Goal: Task Accomplishment & Management: Manage account settings

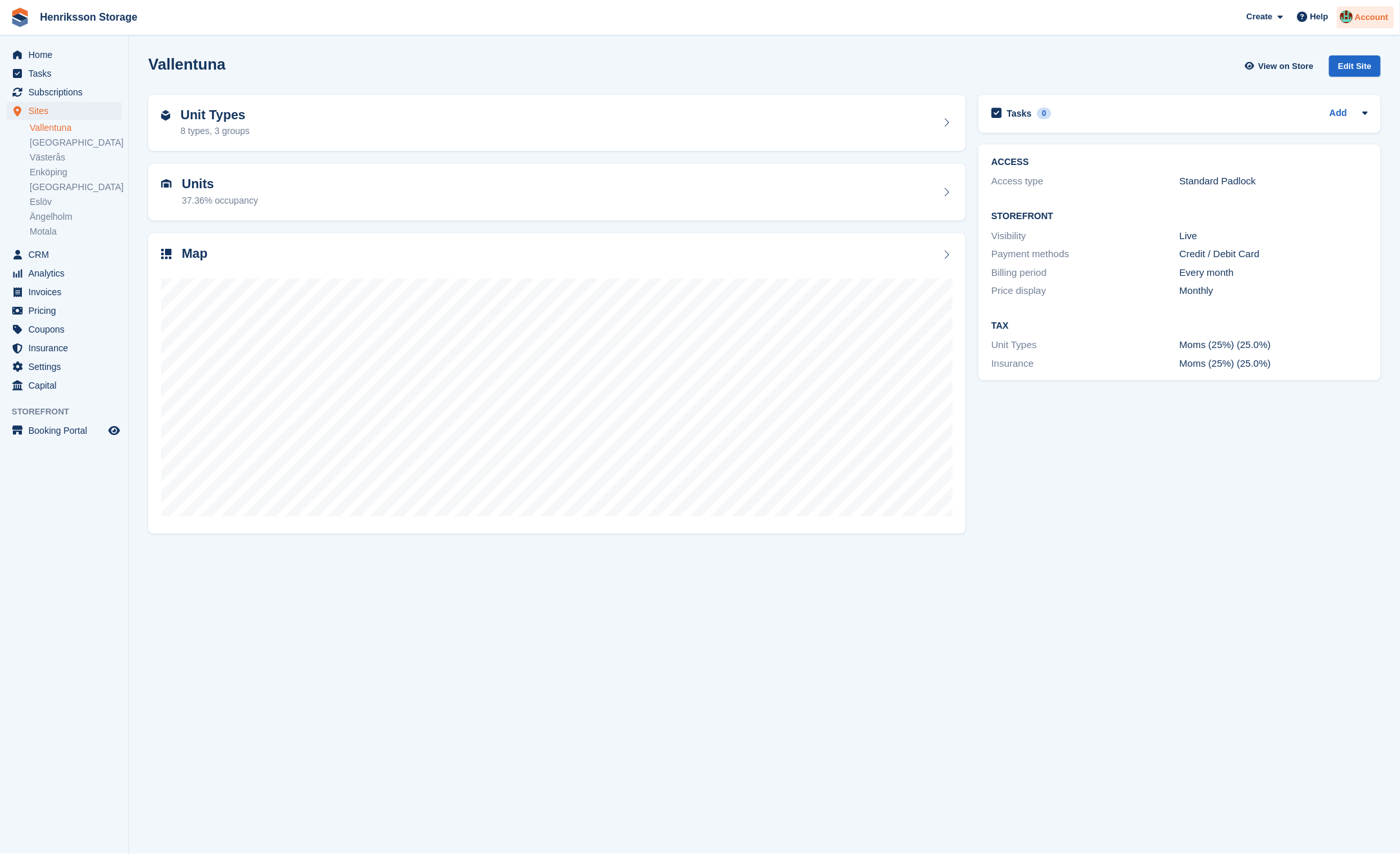
click at [1362, 9] on div "Account" at bounding box center [1364, 18] width 57 height 22
click at [1275, 133] on div "Logout" at bounding box center [1270, 130] width 30 height 13
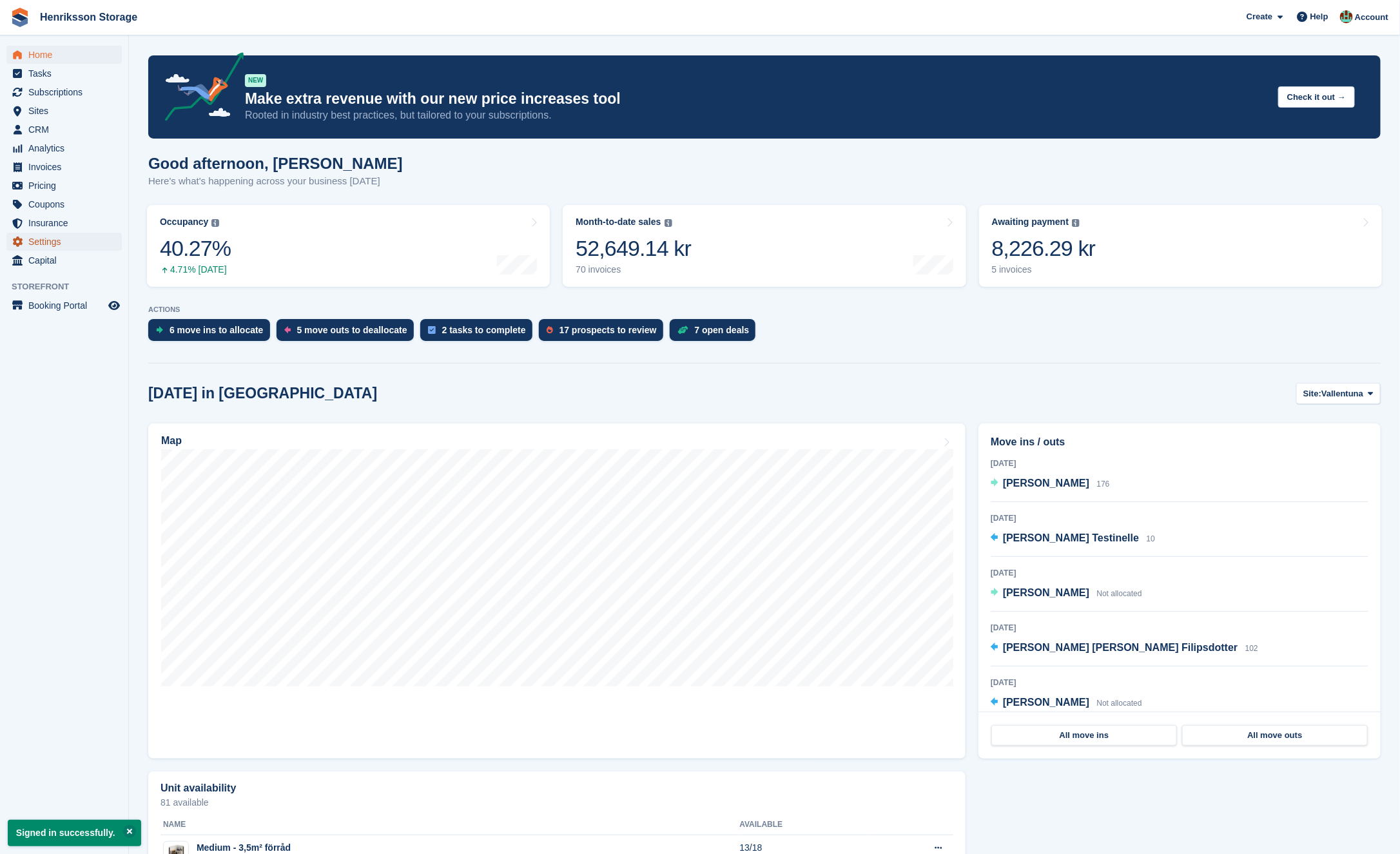
click at [64, 239] on span "Settings" at bounding box center [66, 241] width 78 height 18
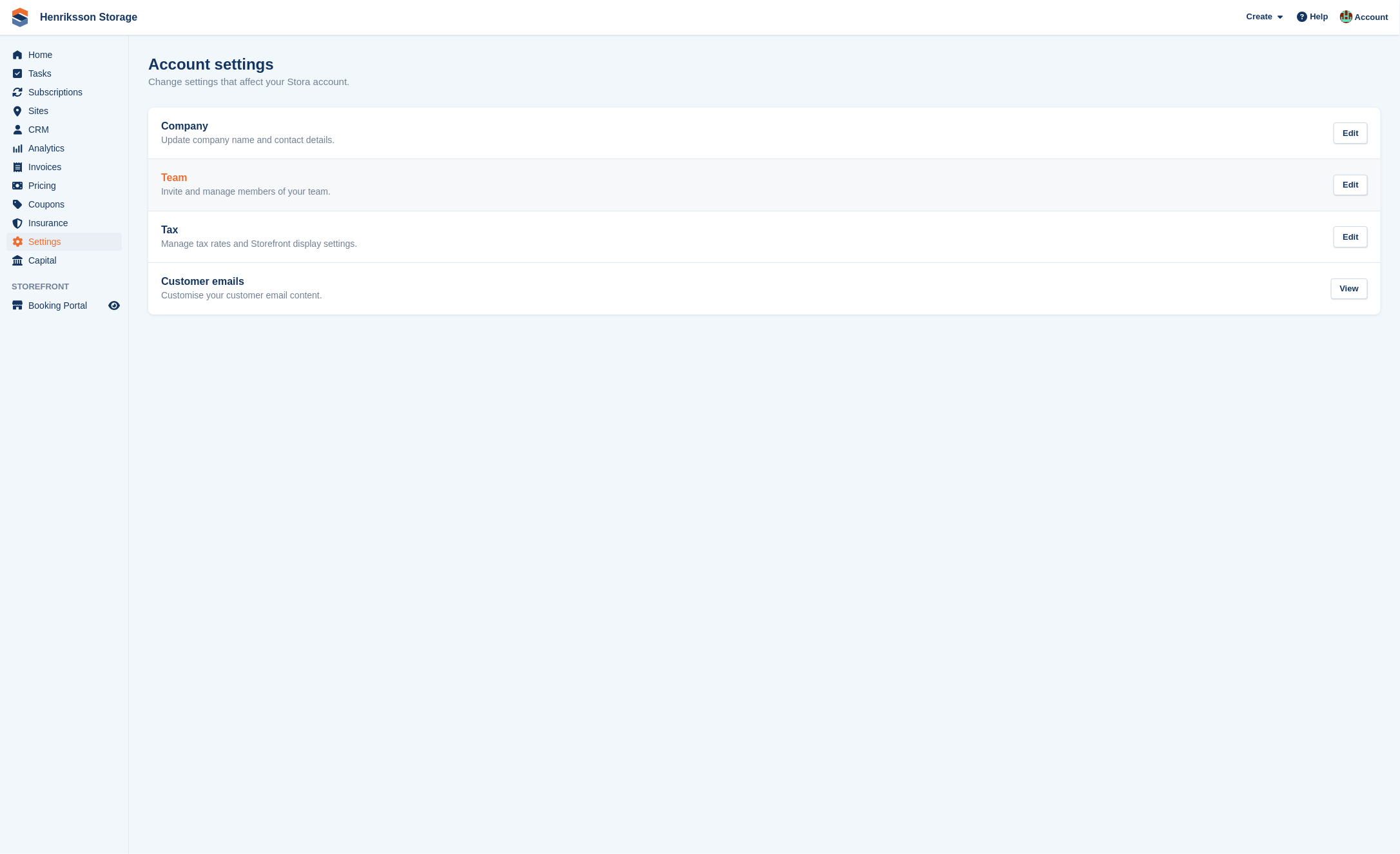
click at [328, 173] on h2 "Team" at bounding box center [245, 178] width 169 height 11
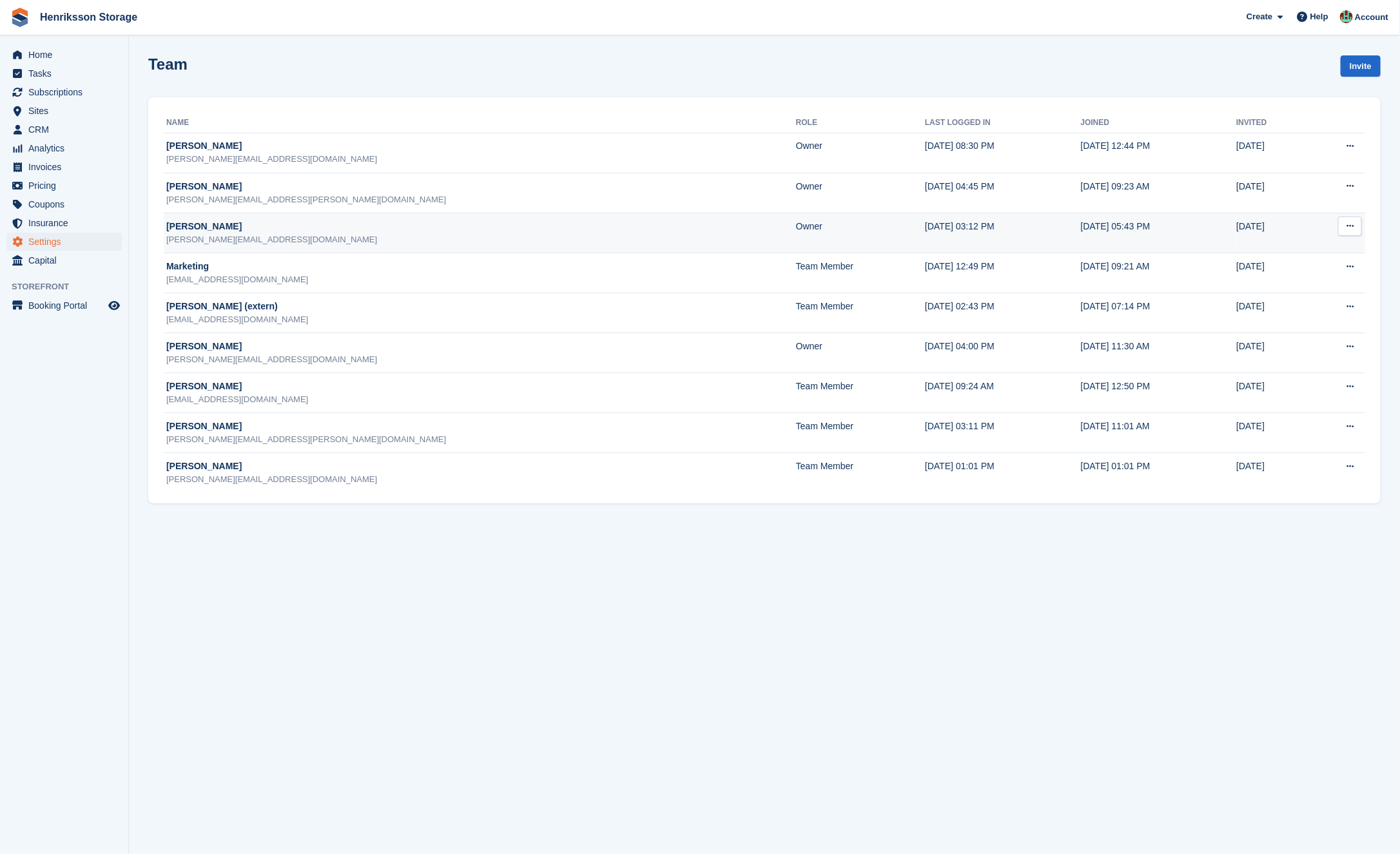
click at [1350, 230] on button at bounding box center [1349, 226] width 23 height 20
click at [1320, 246] on p "Edit team member" at bounding box center [1300, 252] width 112 height 17
drag, startPoint x: 273, startPoint y: 239, endPoint x: 165, endPoint y: 243, distance: 108.1
click at [165, 243] on td "[PERSON_NAME] [PERSON_NAME][EMAIL_ADDRESS][DOMAIN_NAME]" at bounding box center [480, 232] width 632 height 40
copy div "[PERSON_NAME][EMAIL_ADDRESS][DOMAIN_NAME]"
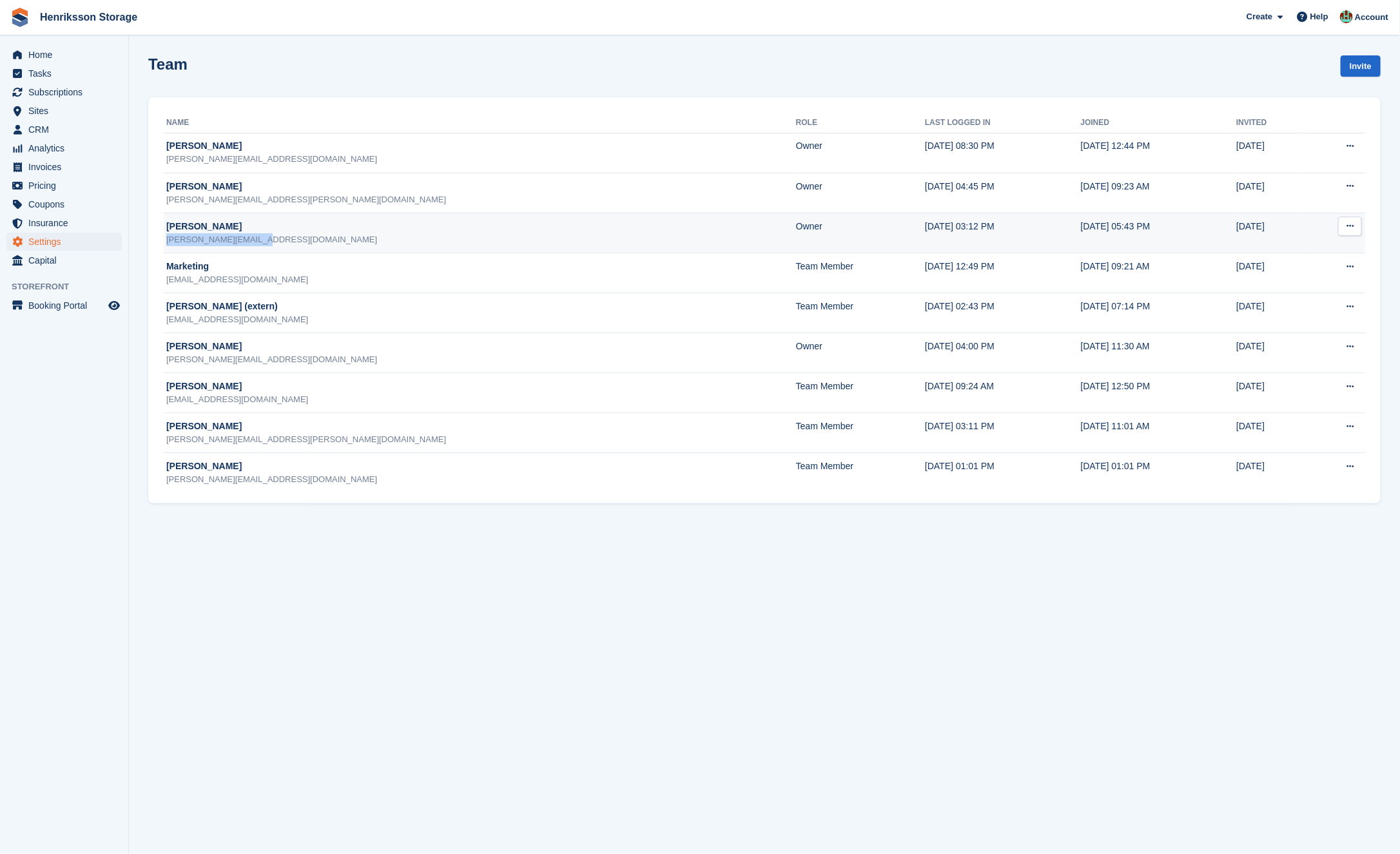
click at [1356, 225] on button at bounding box center [1349, 226] width 23 height 20
click at [1176, 228] on td "[DATE] 05:43 PM" at bounding box center [1159, 232] width 156 height 40
click at [1360, 225] on button at bounding box center [1349, 226] width 23 height 20
click at [925, 232] on td "[DATE] 03:12 PM" at bounding box center [1003, 232] width 156 height 40
click at [1341, 224] on button at bounding box center [1349, 226] width 23 height 20
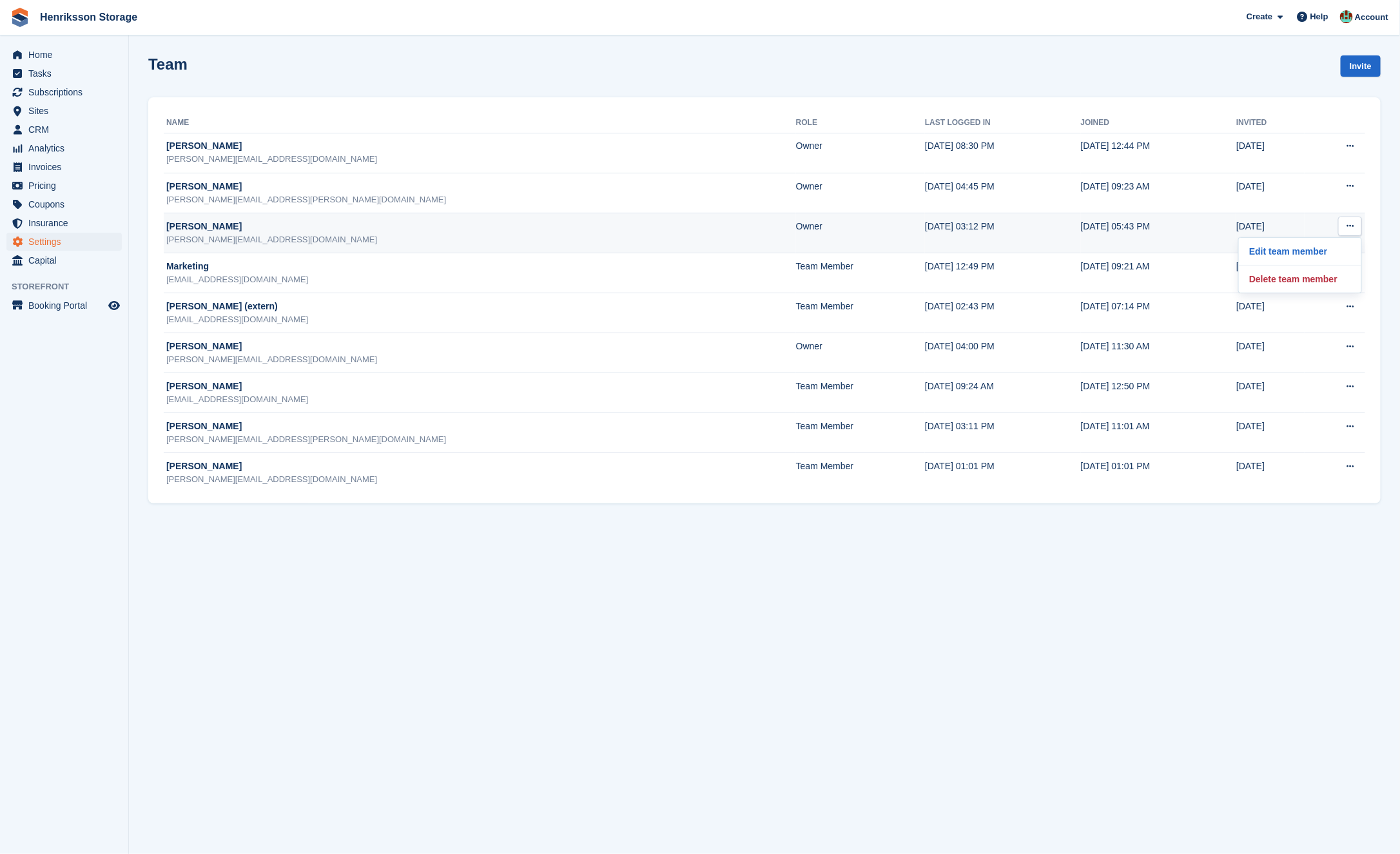
click at [925, 228] on td "[DATE] 03:12 PM" at bounding box center [1003, 232] width 156 height 40
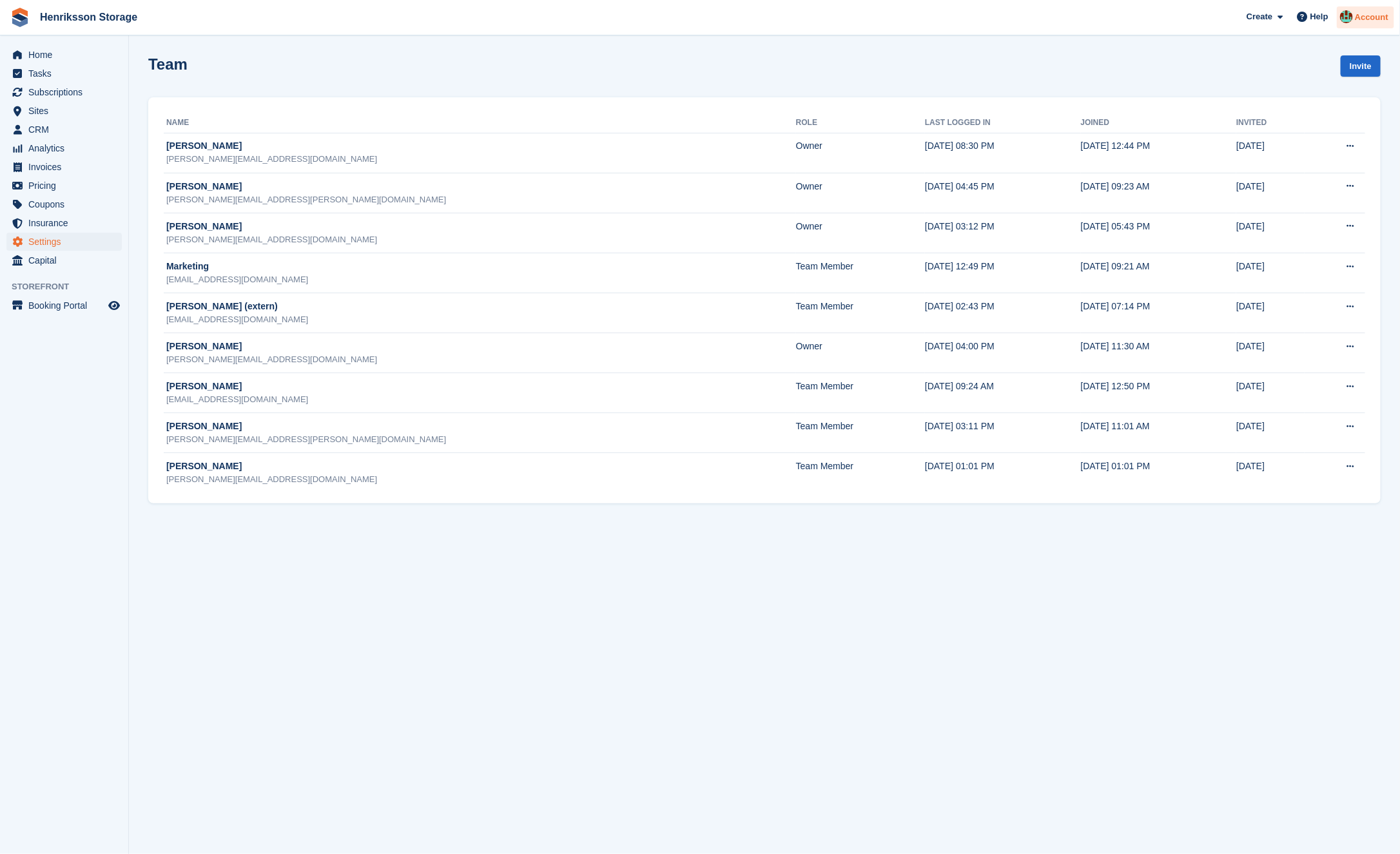
click at [1373, 13] on span "Account" at bounding box center [1372, 18] width 34 height 13
click at [1276, 127] on div "Logout" at bounding box center [1270, 130] width 30 height 13
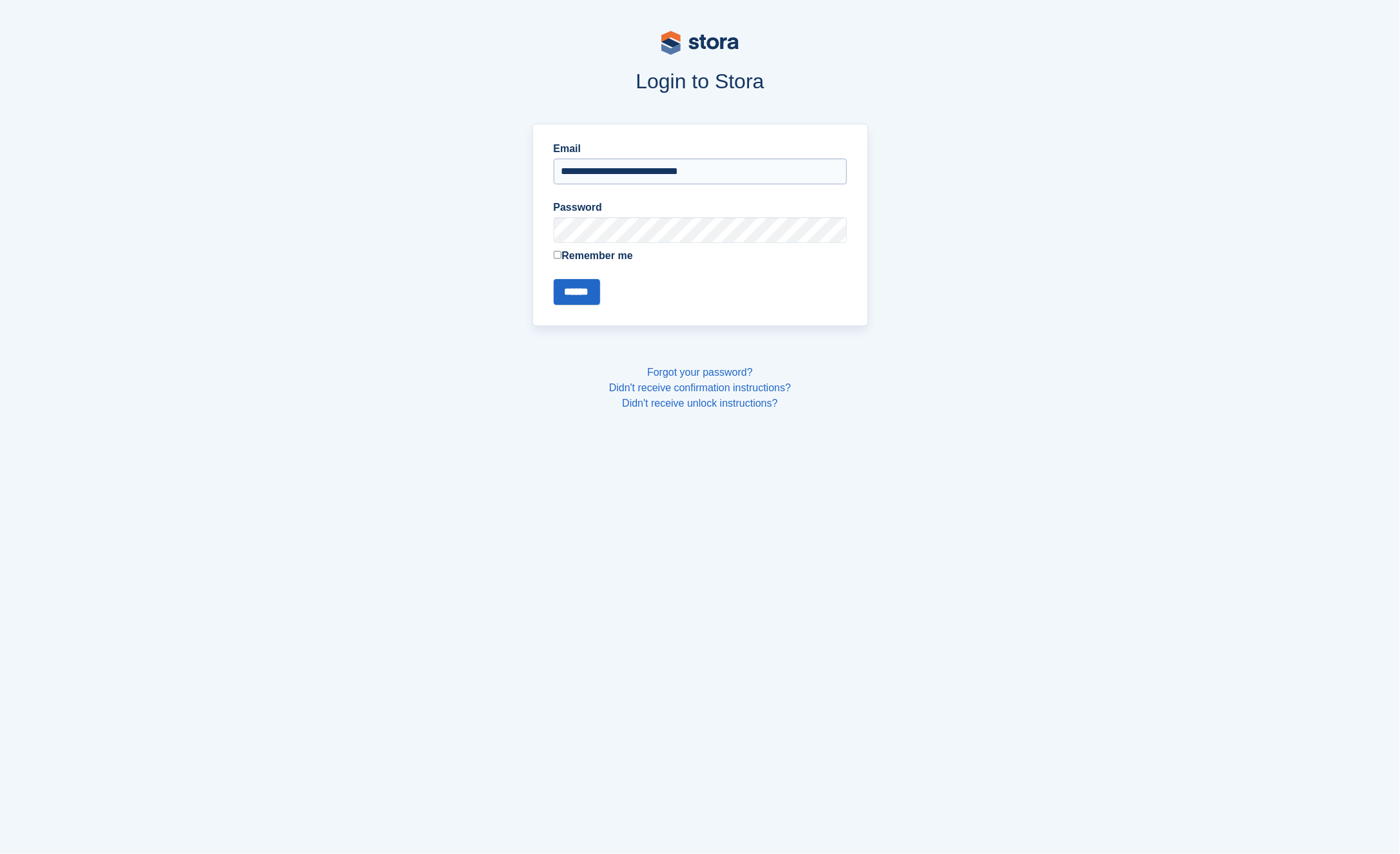
click at [629, 171] on input "**********" at bounding box center [700, 172] width 294 height 26
type input "**********"
click at [554, 279] on input "******" at bounding box center [577, 292] width 47 height 26
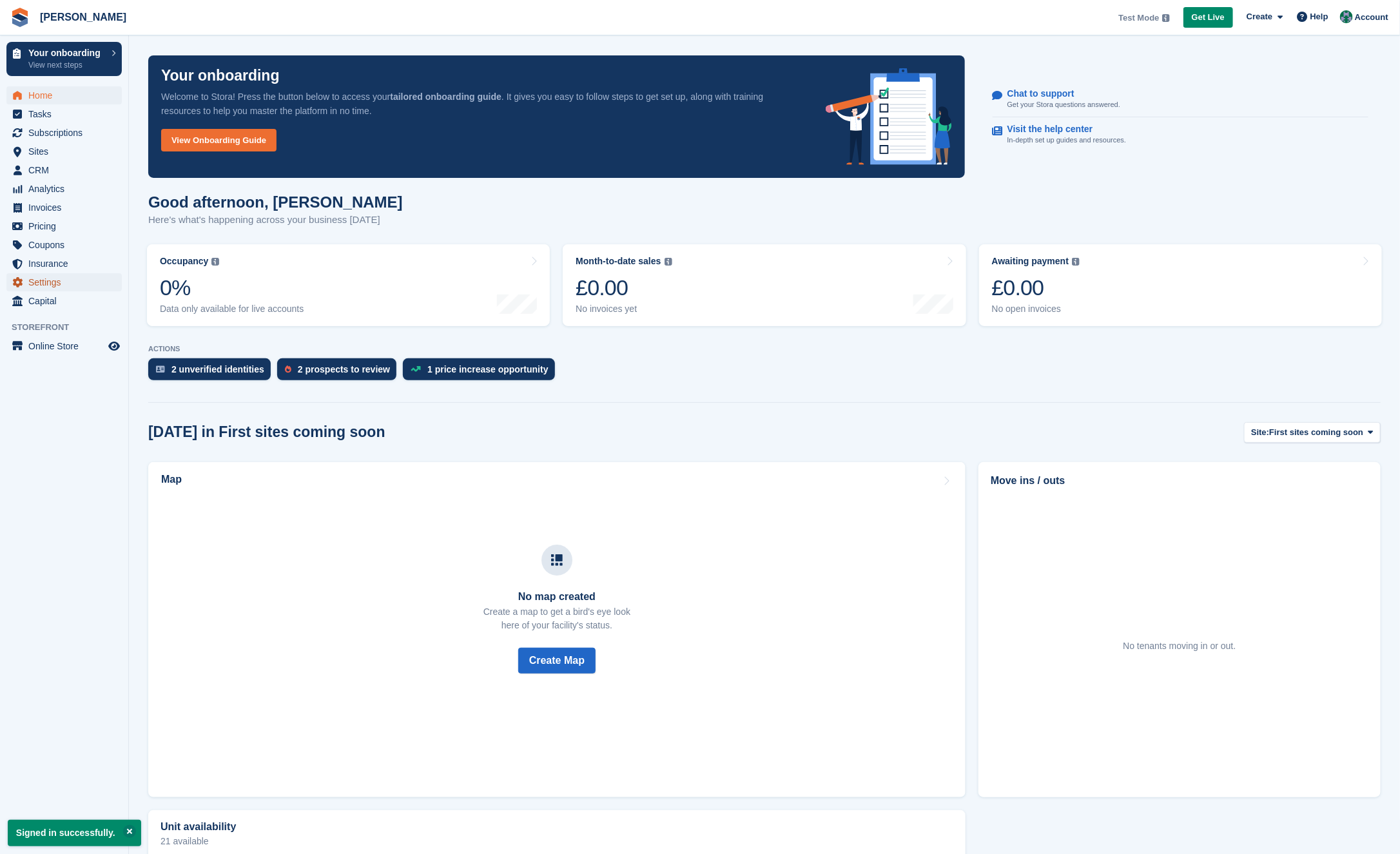
click at [32, 278] on span "Settings" at bounding box center [66, 282] width 78 height 18
